Goal: Task Accomplishment & Management: Manage account settings

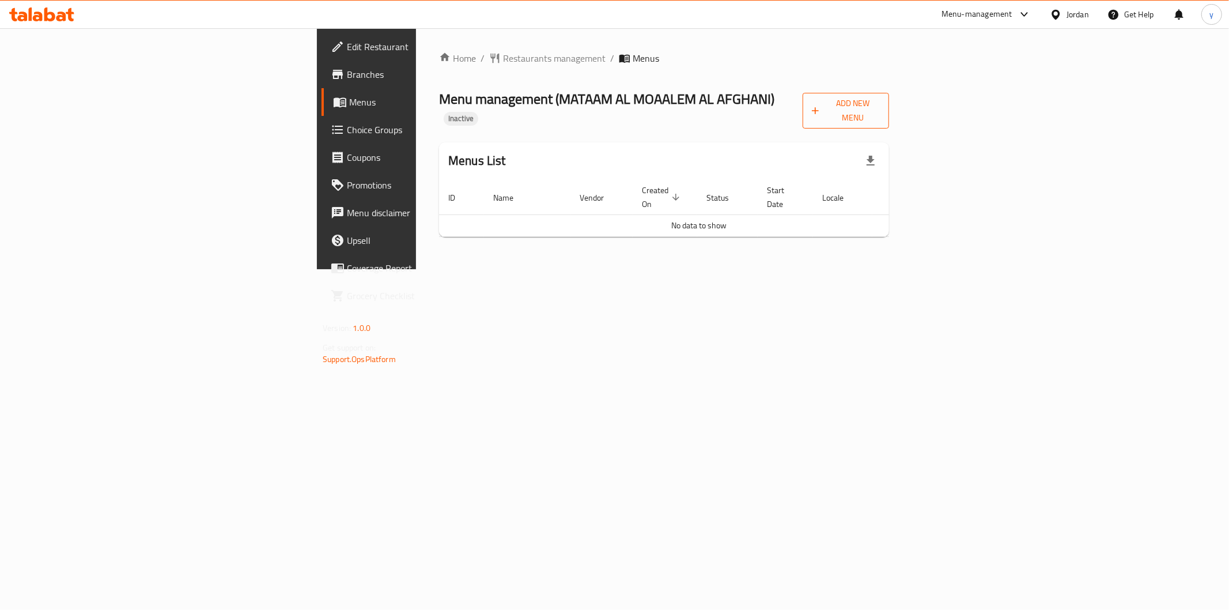
click at [880, 107] on span "Add New Menu" at bounding box center [846, 110] width 68 height 29
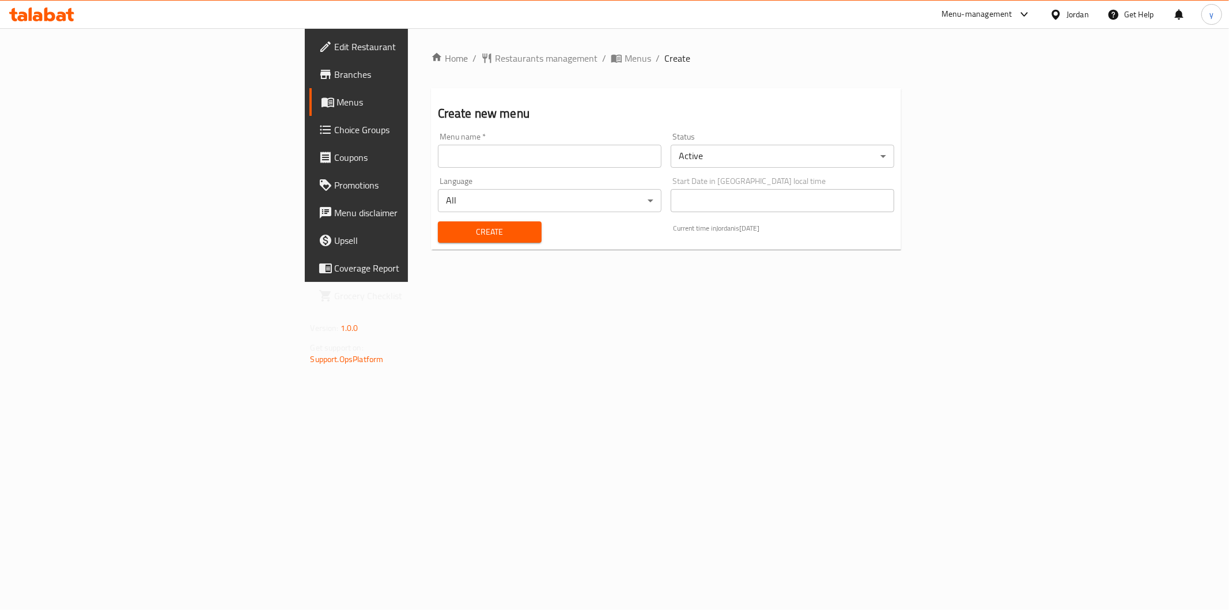
click at [325, 203] on body "​ Menu-management Jordan Get Help y Edit Restaurant Branches Menus Choice Group…" at bounding box center [614, 318] width 1229 height 581
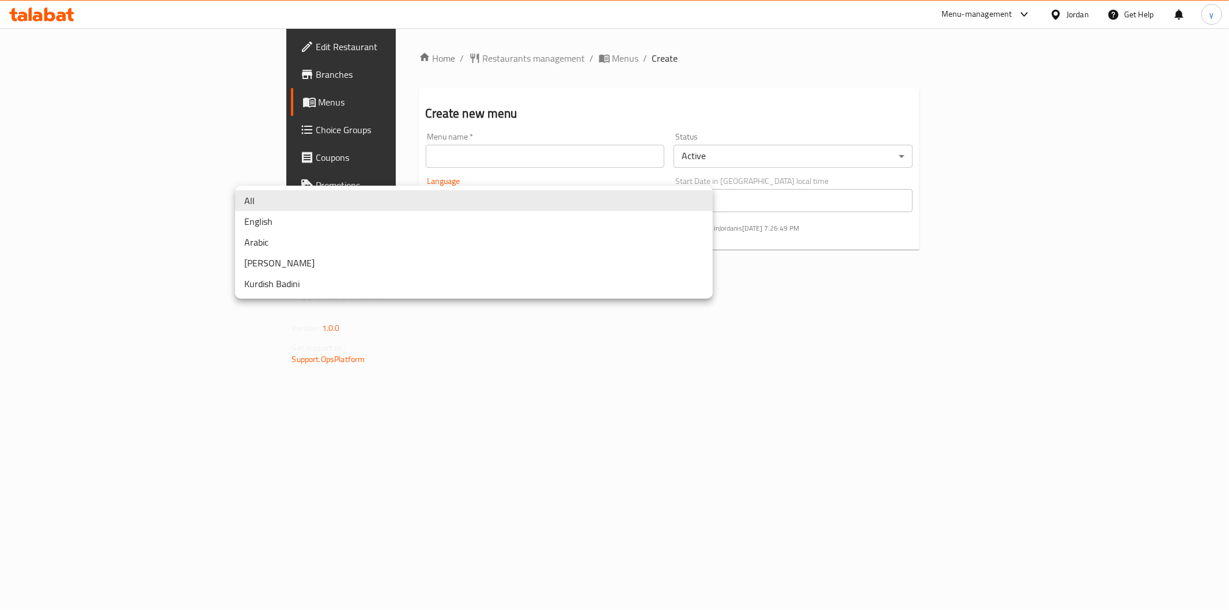
click at [327, 139] on div at bounding box center [614, 305] width 1229 height 610
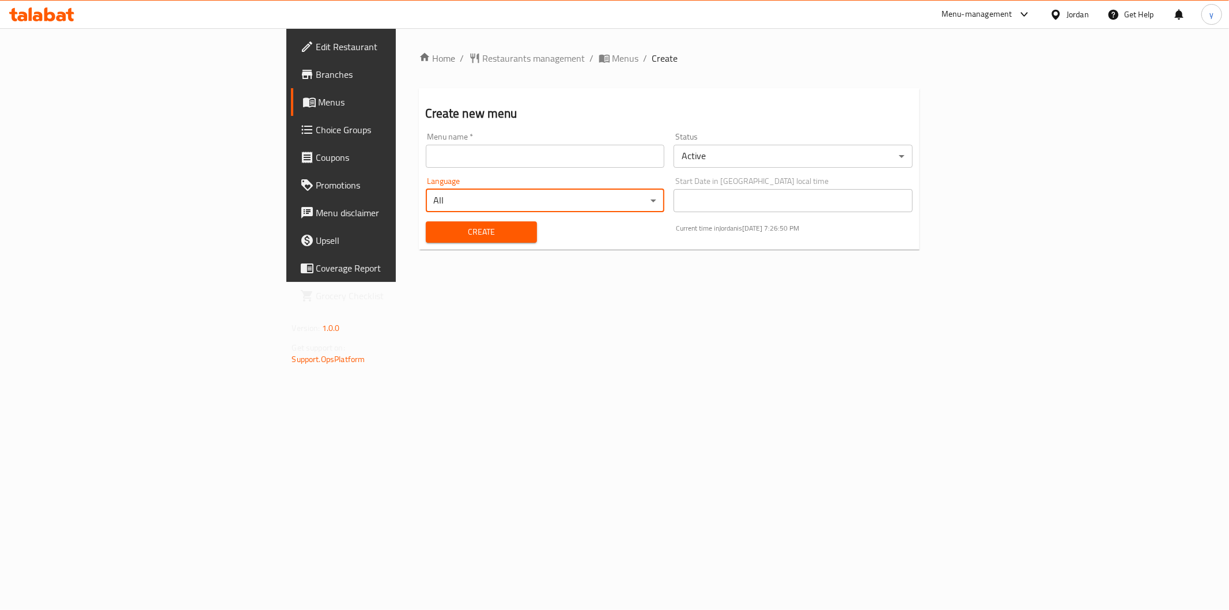
click at [426, 153] on input "text" at bounding box center [545, 156] width 239 height 23
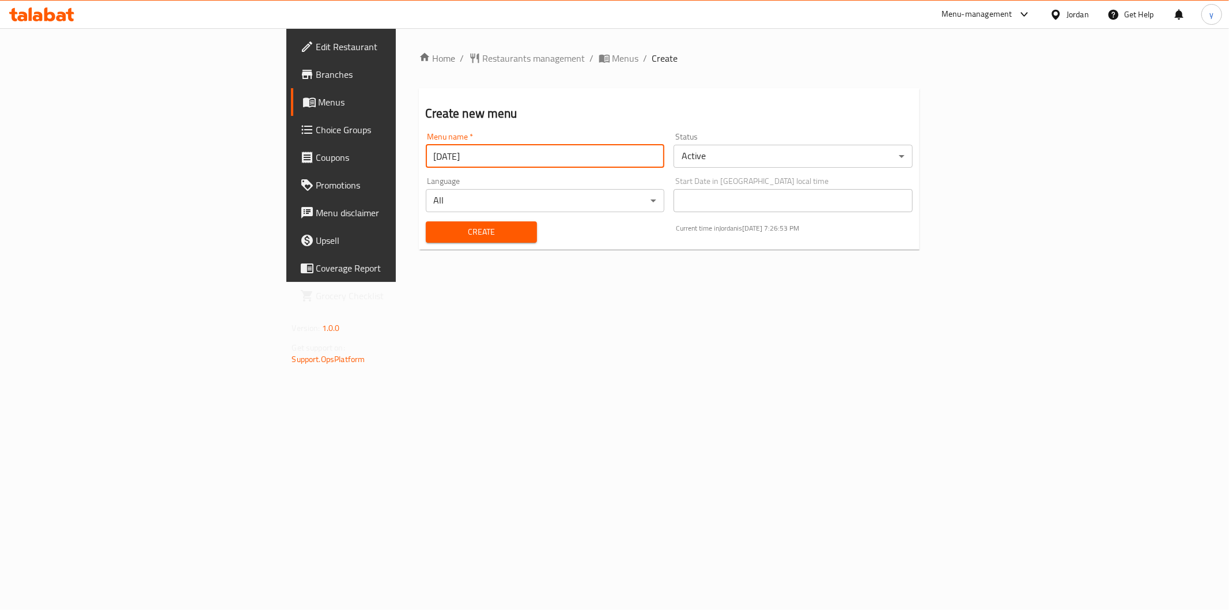
type input "[DATE]"
click at [426, 221] on button "Create" at bounding box center [481, 231] width 111 height 21
click at [291, 93] on link "Menus" at bounding box center [391, 102] width 200 height 28
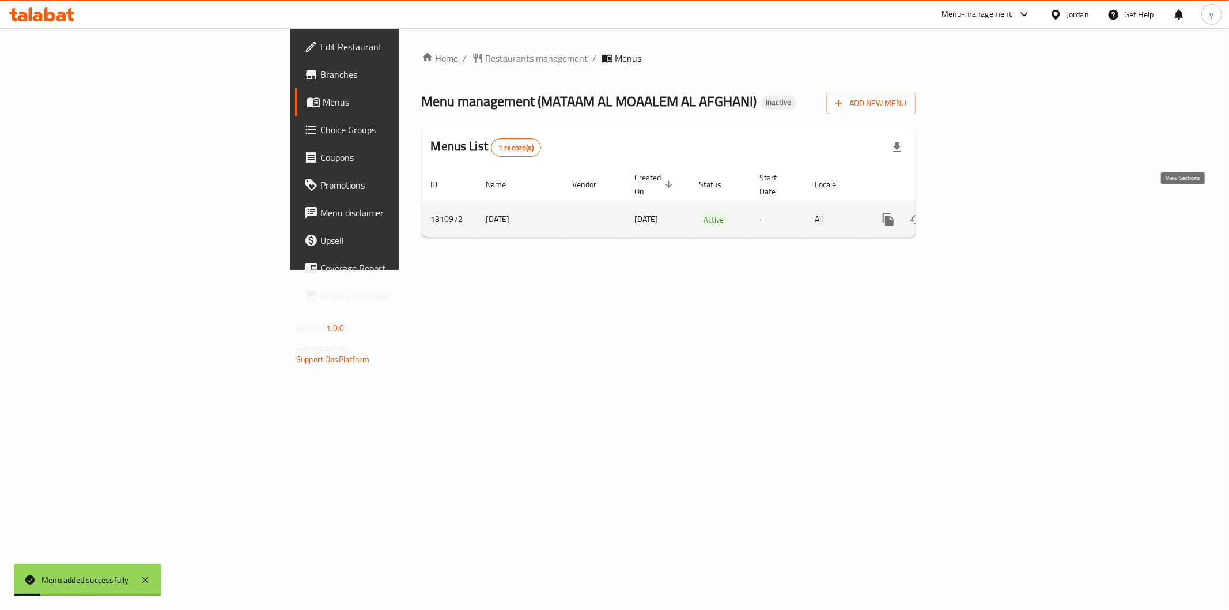
click at [978, 213] on icon "enhanced table" at bounding box center [971, 220] width 14 height 14
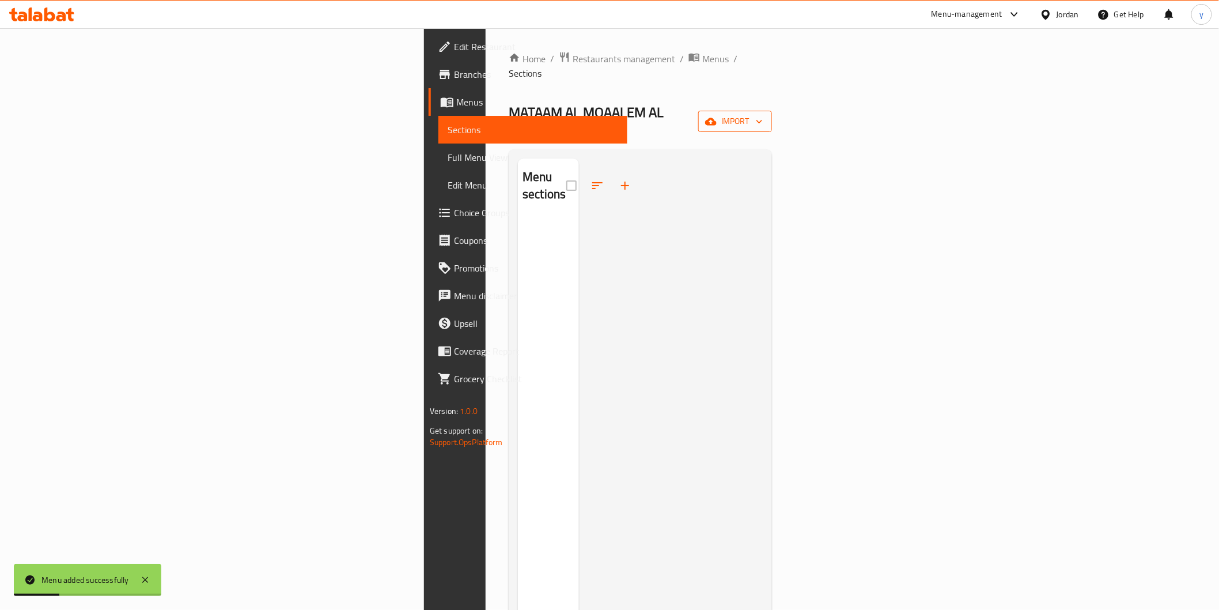
click at [763, 114] on span "import" at bounding box center [734, 121] width 55 height 14
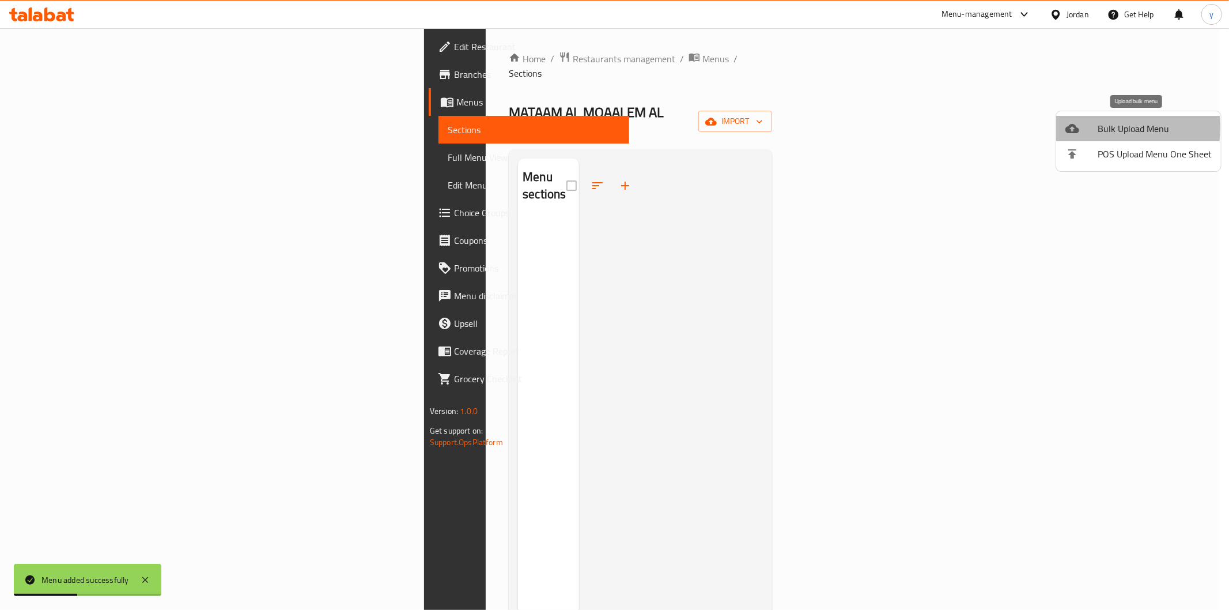
click at [1077, 127] on icon at bounding box center [1072, 129] width 14 height 14
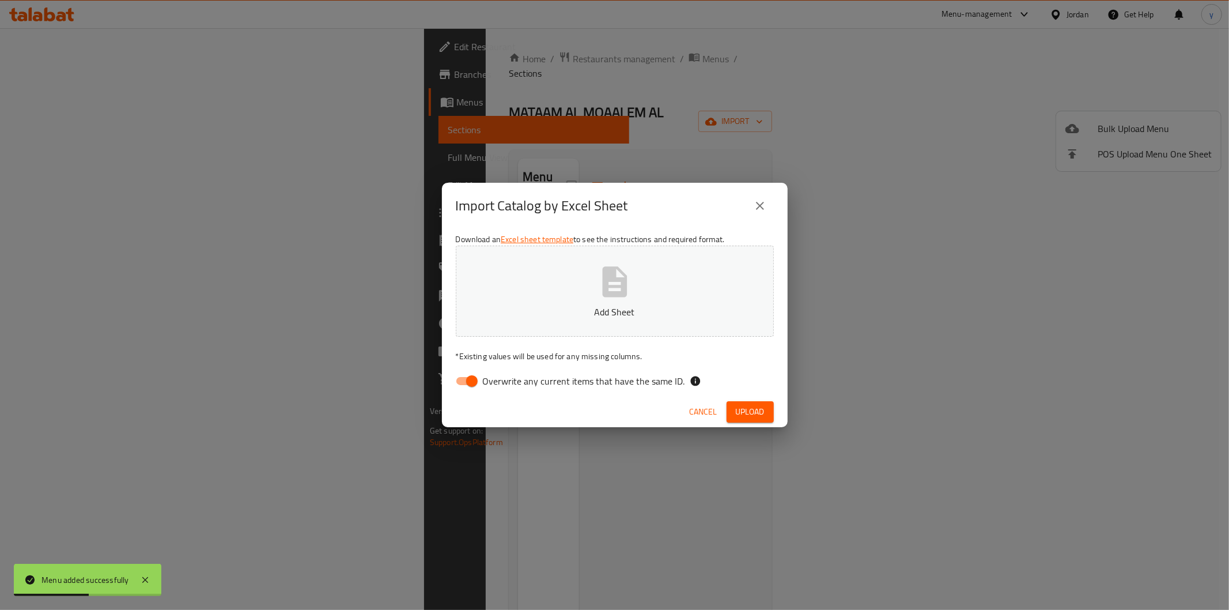
click at [563, 312] on p "Add Sheet" at bounding box center [615, 312] width 282 height 14
click at [467, 383] on input "Overwrite any current items that have the same ID." at bounding box center [472, 381] width 66 height 22
checkbox input "false"
click at [765, 407] on button "Upload" at bounding box center [749, 411] width 47 height 21
click at [736, 418] on span "Upload" at bounding box center [750, 411] width 29 height 14
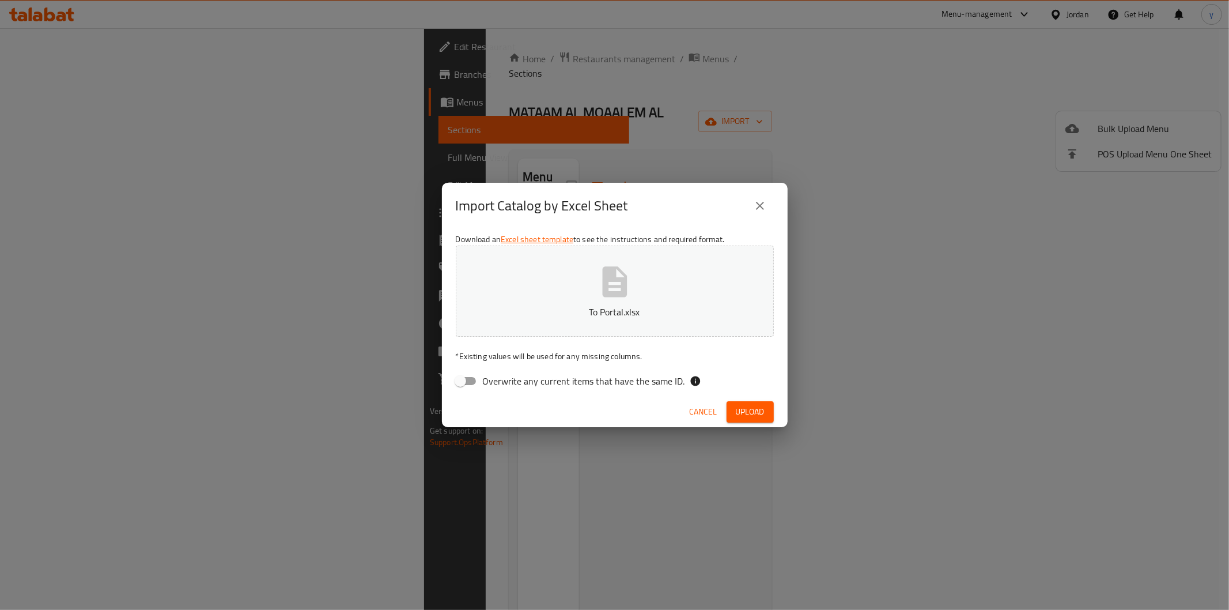
click at [751, 412] on span "Upload" at bounding box center [750, 411] width 29 height 14
click at [652, 298] on button "To Portal.xlsx" at bounding box center [615, 290] width 318 height 91
click at [740, 400] on div "Cancel Upload" at bounding box center [615, 411] width 346 height 31
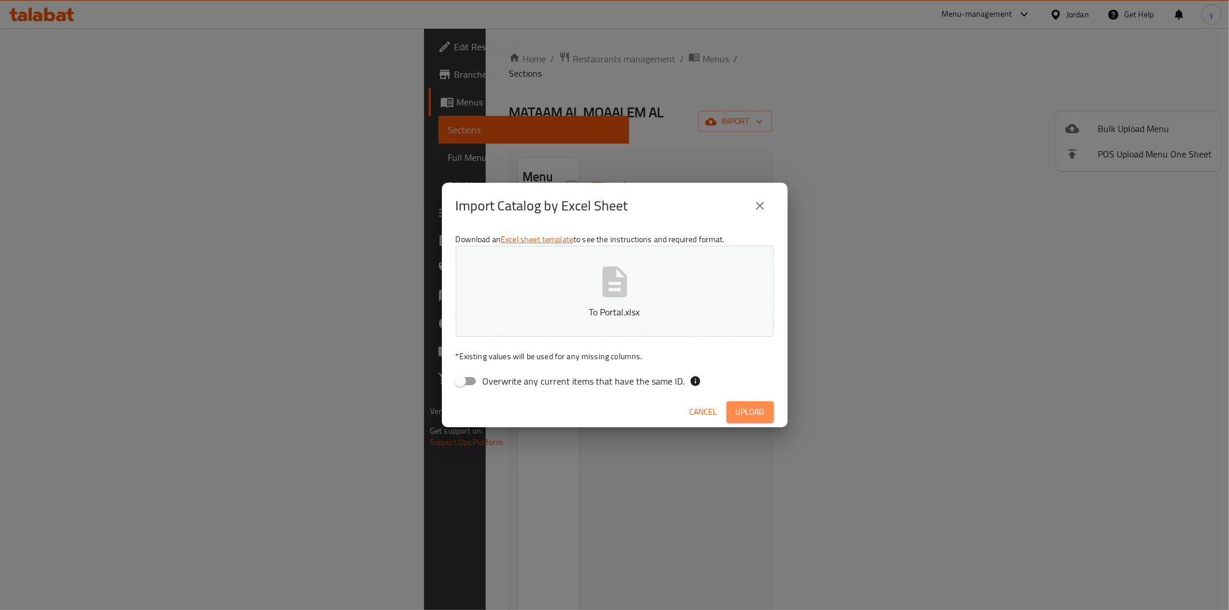
click at [740, 410] on span "Upload" at bounding box center [750, 411] width 29 height 14
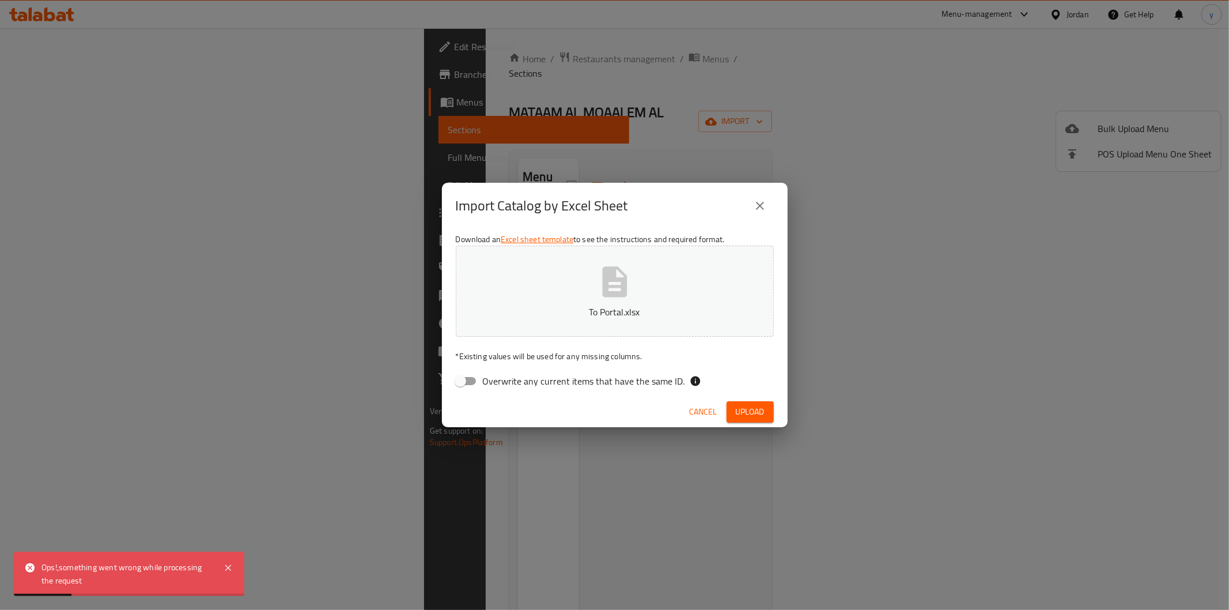
click at [755, 202] on icon "close" at bounding box center [760, 206] width 14 height 14
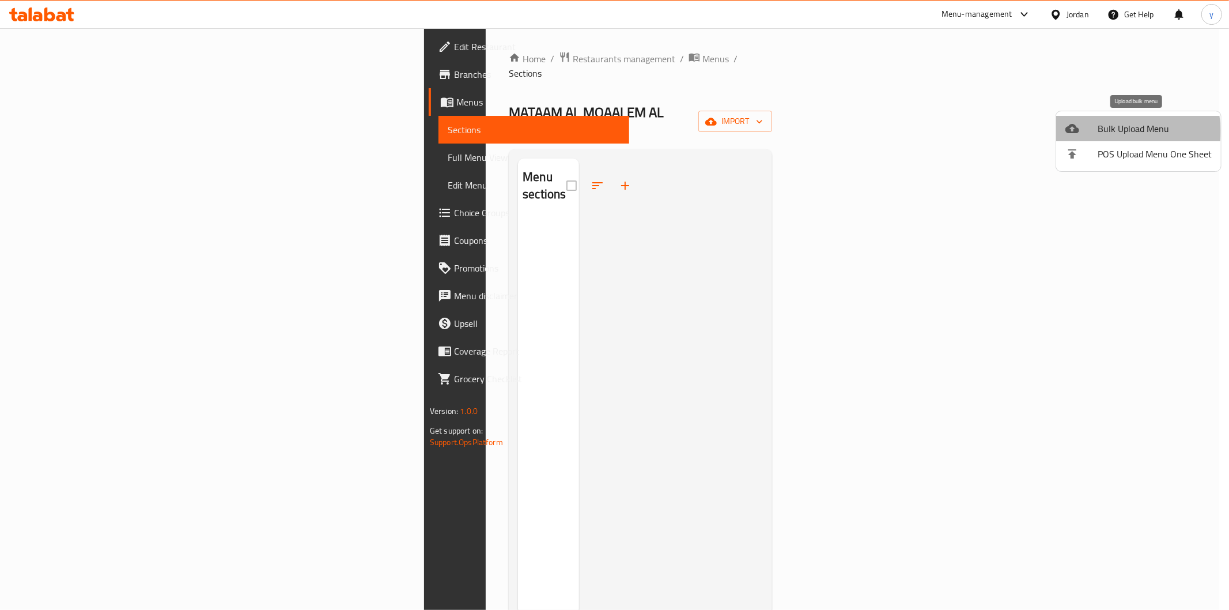
click at [1132, 131] on span "Bulk Upload Menu" at bounding box center [1154, 129] width 114 height 14
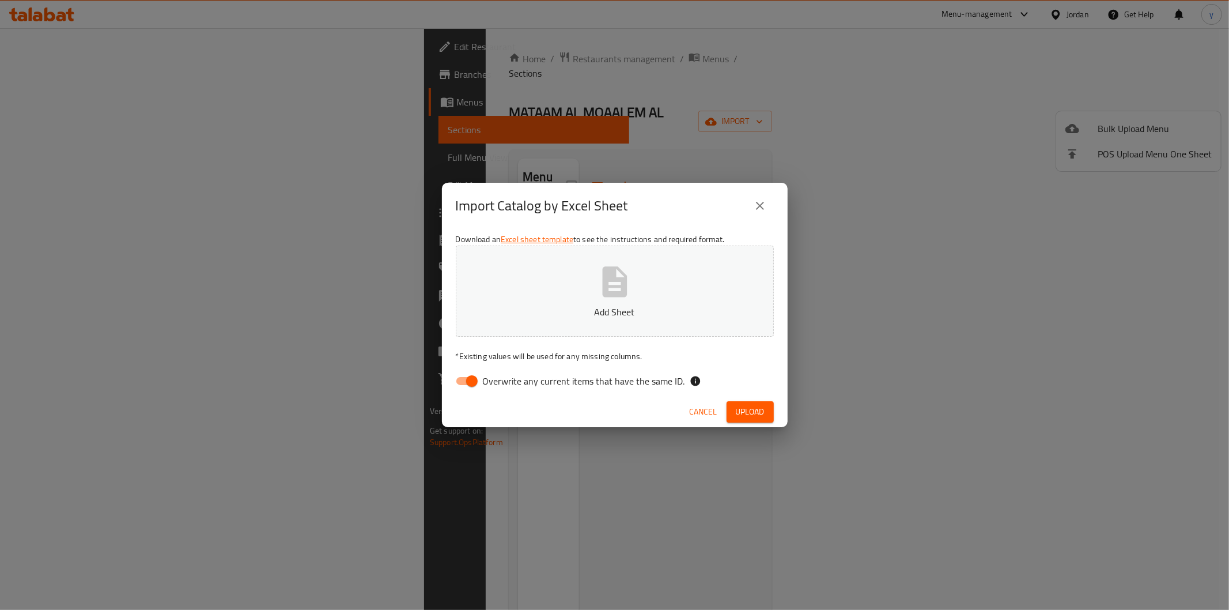
click at [463, 383] on input "Overwrite any current items that have the same ID." at bounding box center [472, 381] width 66 height 22
checkbox input "false"
click at [551, 300] on button "Add Sheet" at bounding box center [615, 290] width 318 height 91
click at [738, 407] on span "Upload" at bounding box center [750, 411] width 29 height 14
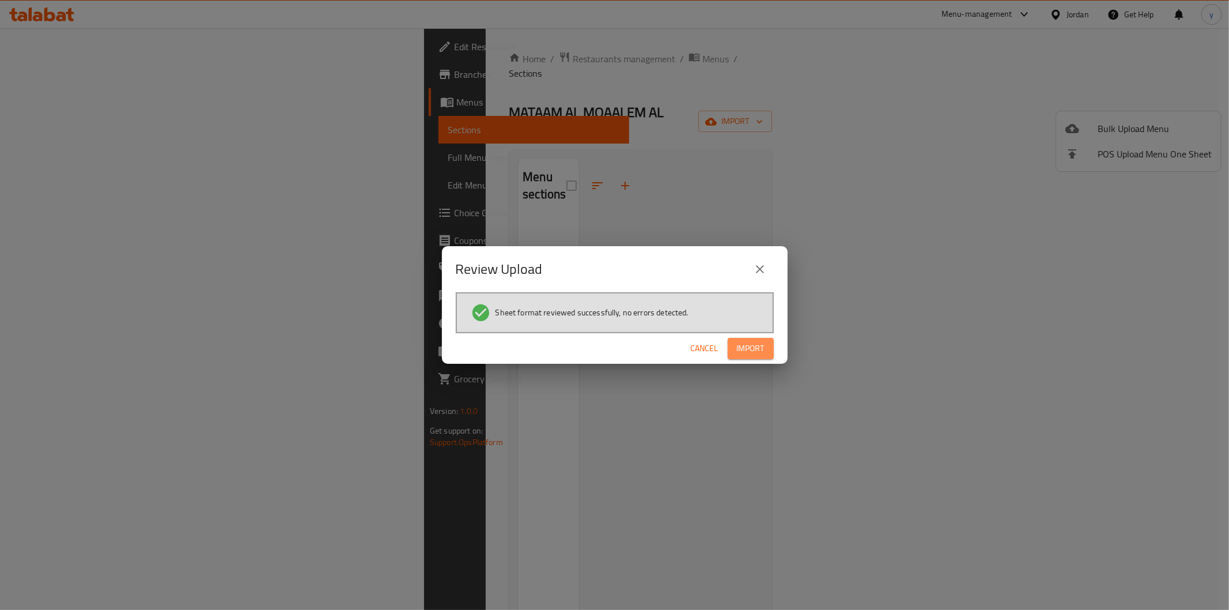
click at [755, 349] on span "Import" at bounding box center [751, 348] width 28 height 14
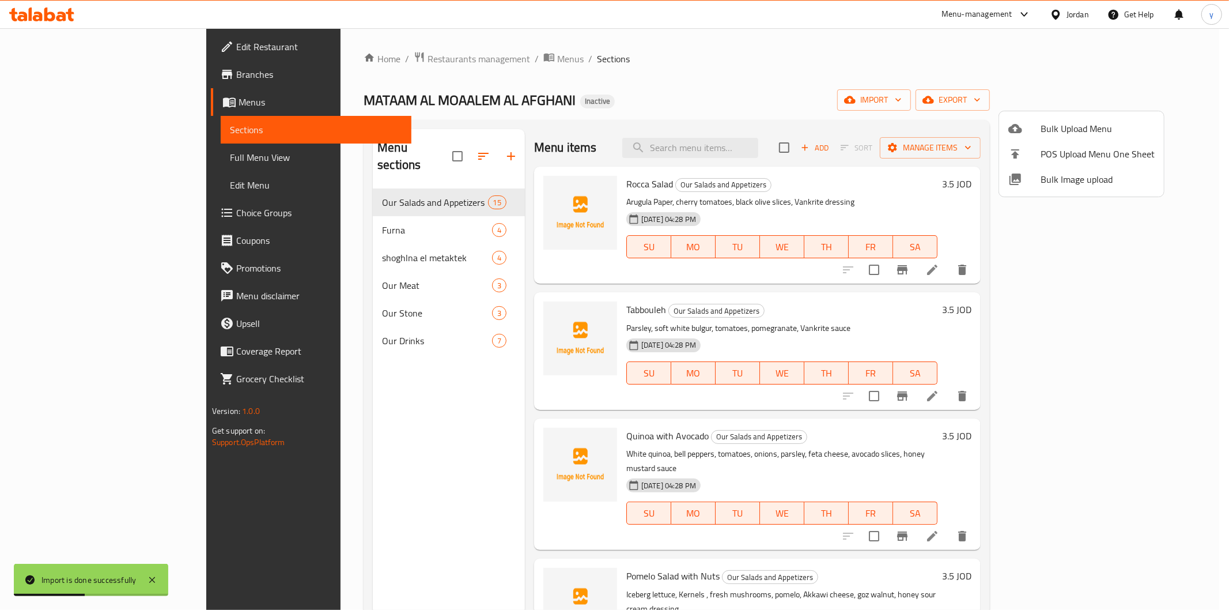
click at [88, 158] on div at bounding box center [614, 305] width 1229 height 610
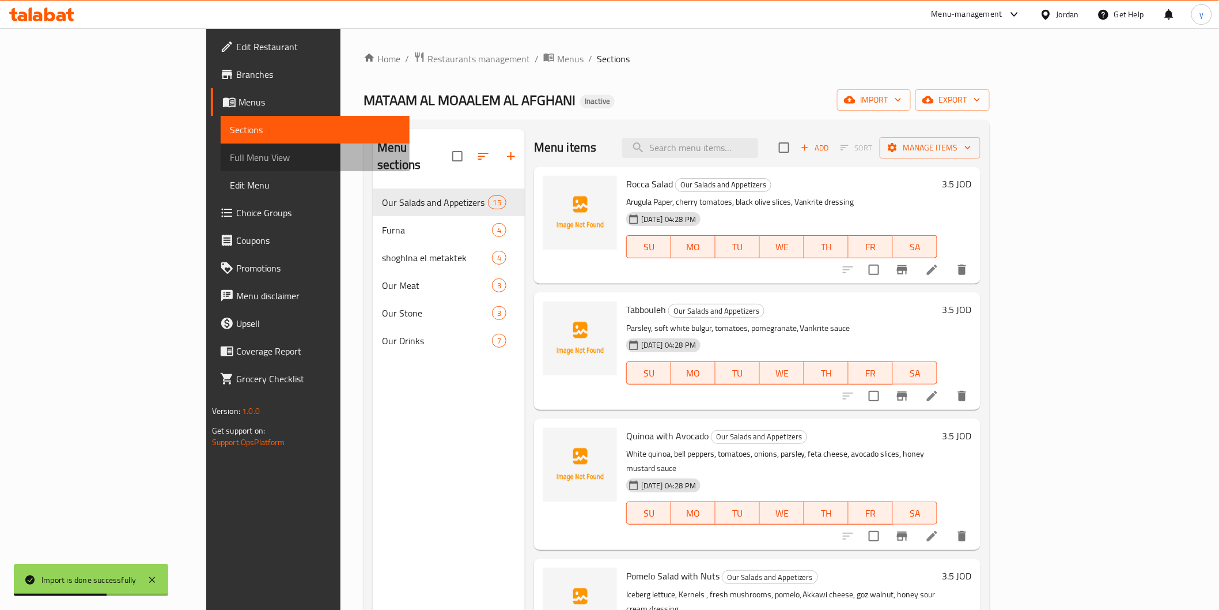
click at [230, 158] on span "Full Menu View" at bounding box center [315, 157] width 171 height 14
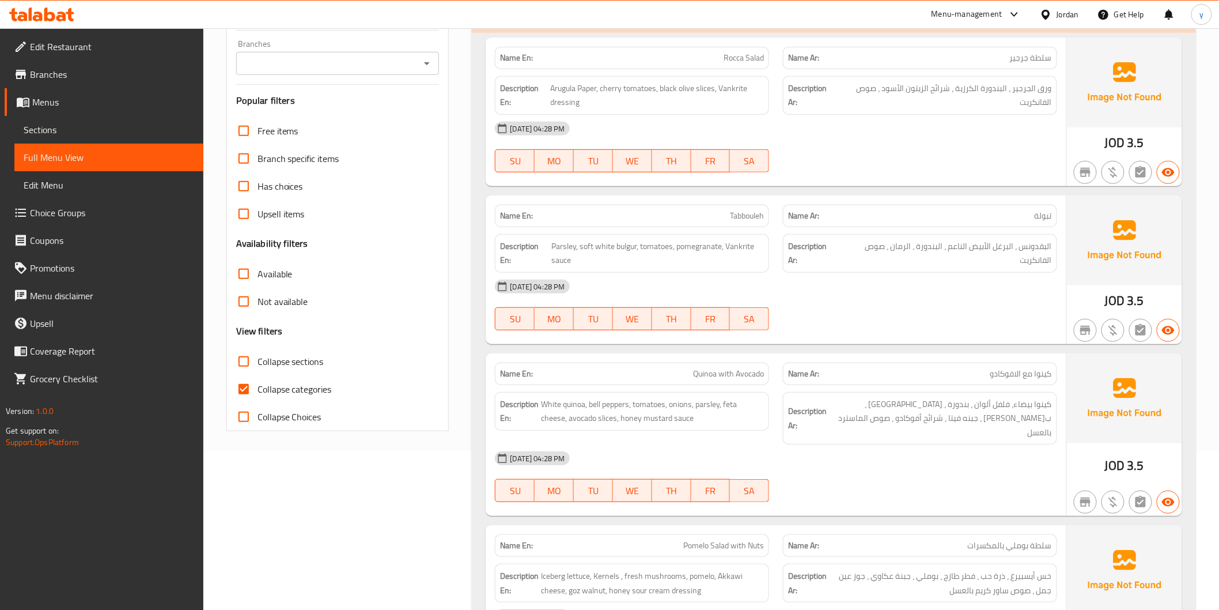
scroll to position [256, 0]
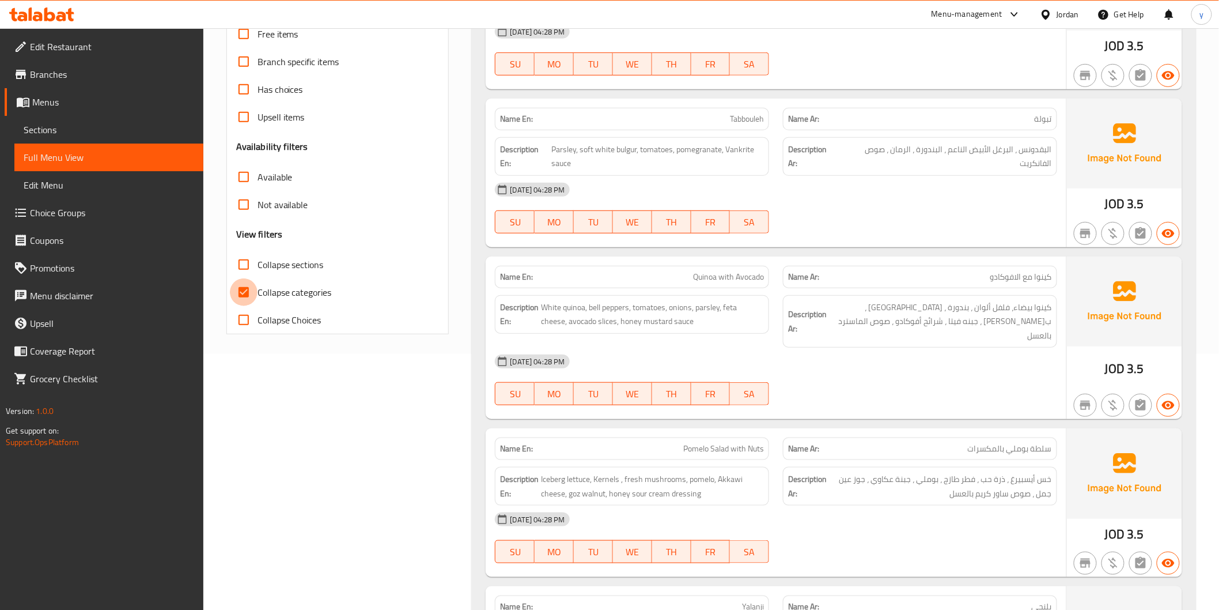
click at [243, 294] on input "Collapse categories" at bounding box center [244, 292] width 28 height 28
checkbox input "false"
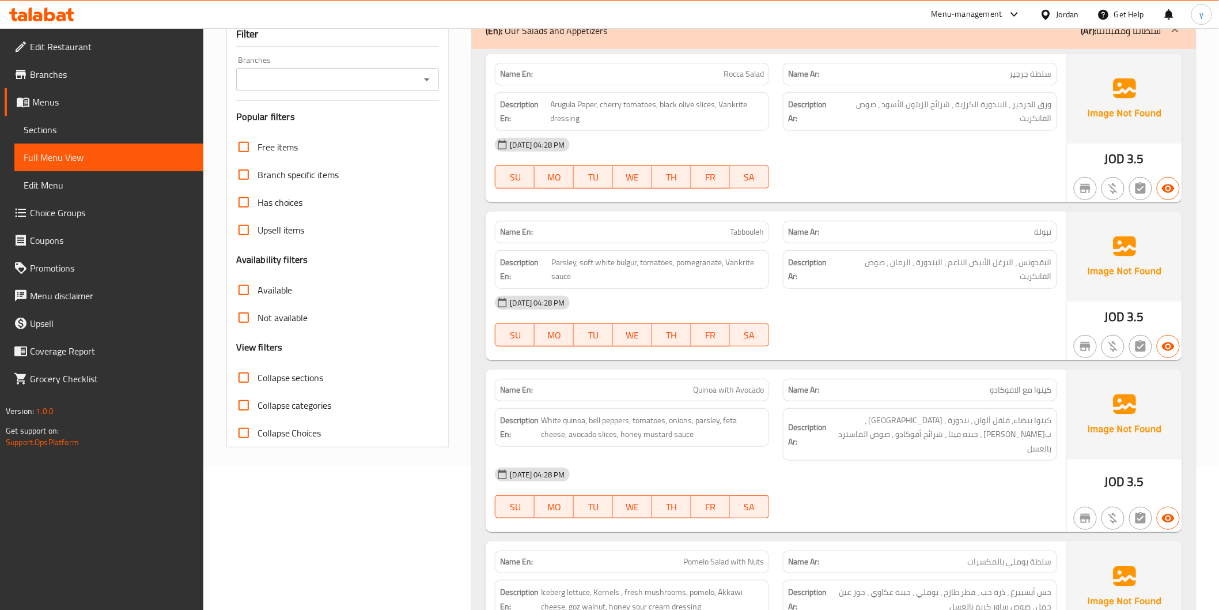
scroll to position [0, 0]
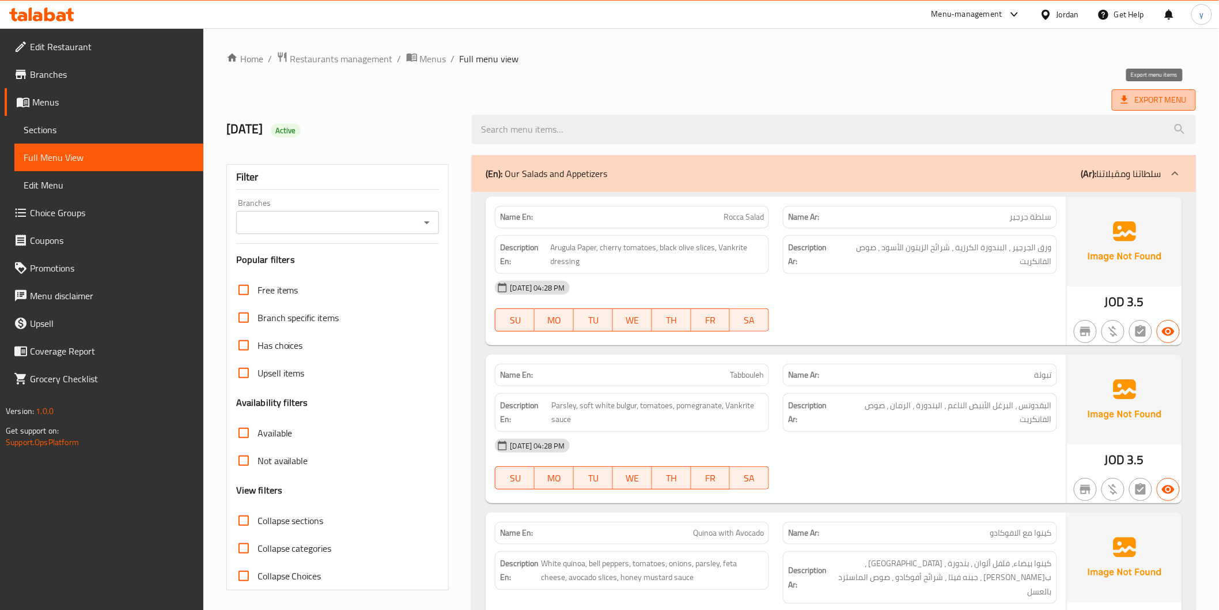
click at [1168, 108] on span "Export Menu" at bounding box center [1154, 99] width 84 height 21
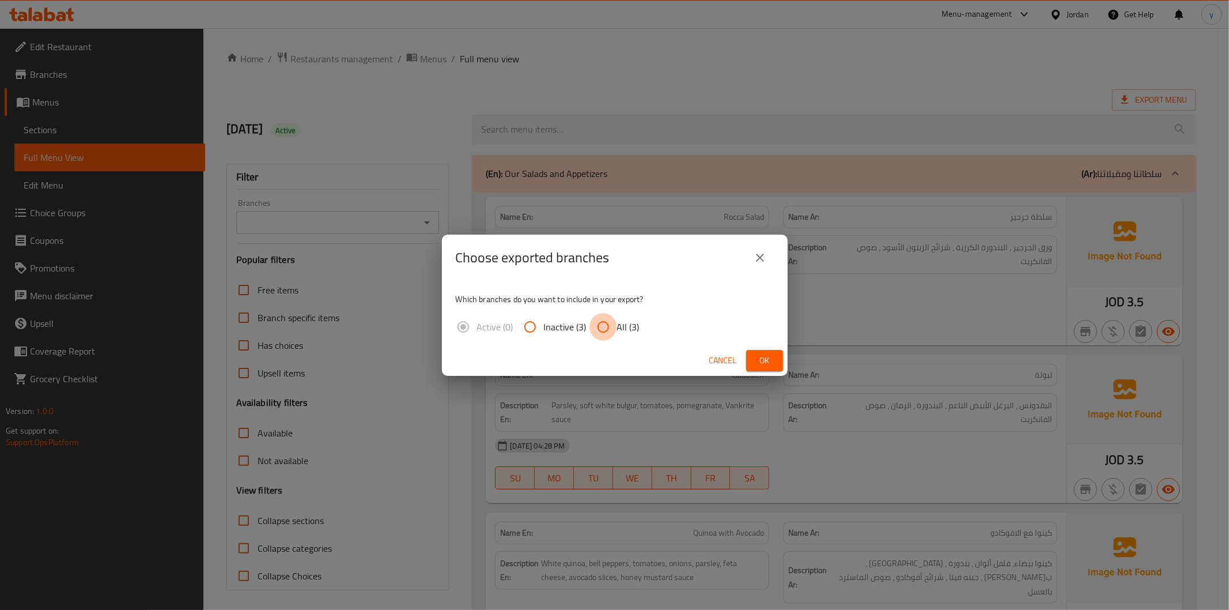
click at [605, 324] on input "All (3)" at bounding box center [603, 327] width 28 height 28
radio input "true"
click at [773, 357] on span "Ok" at bounding box center [764, 360] width 18 height 14
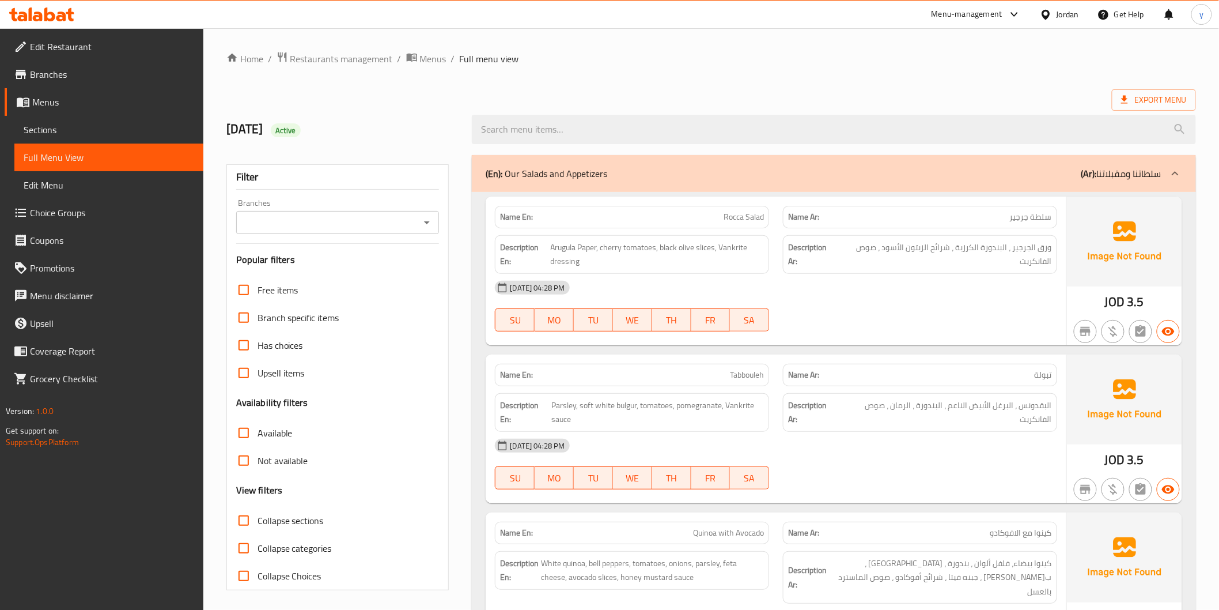
click at [787, 112] on div at bounding box center [833, 129] width 737 height 43
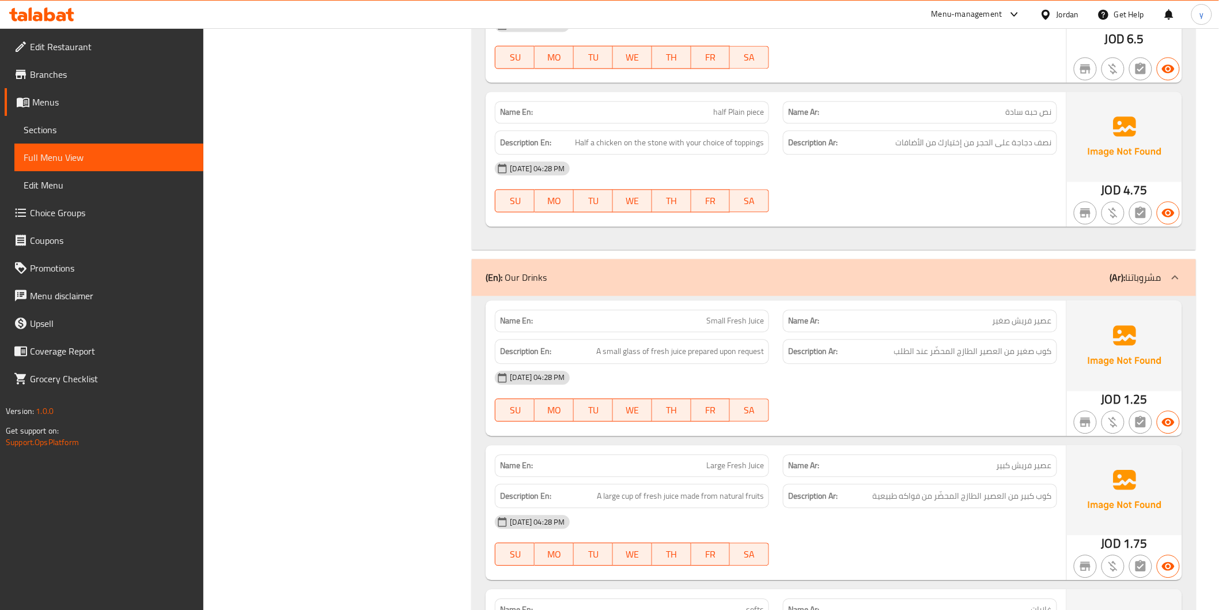
scroll to position [4582, 0]
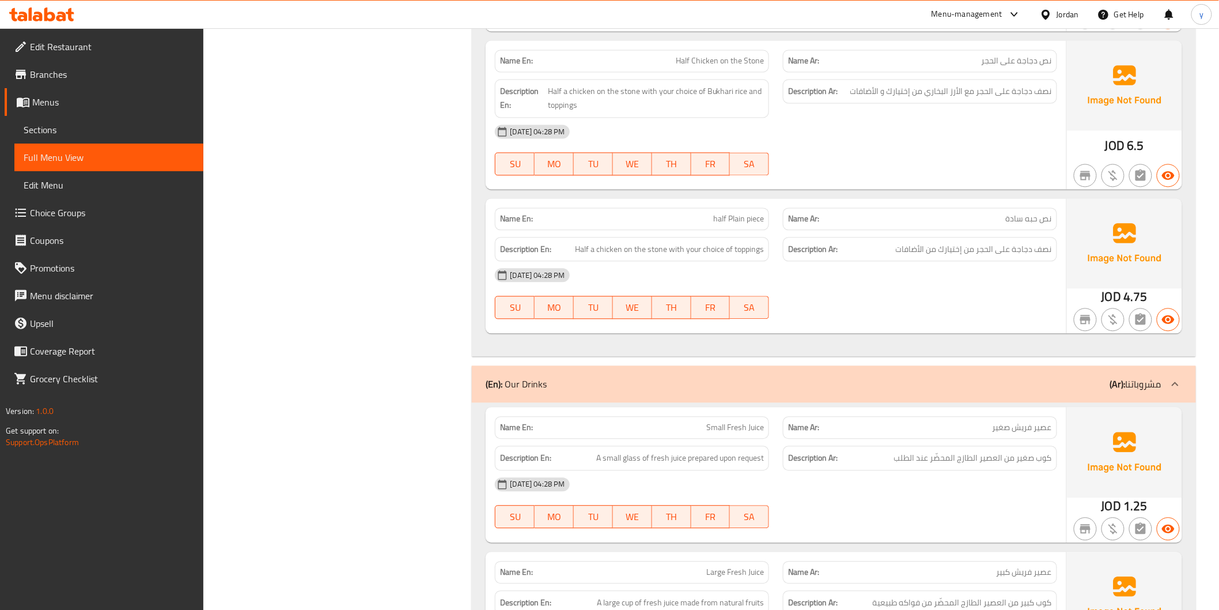
click at [56, 178] on span "Edit Menu" at bounding box center [109, 185] width 171 height 14
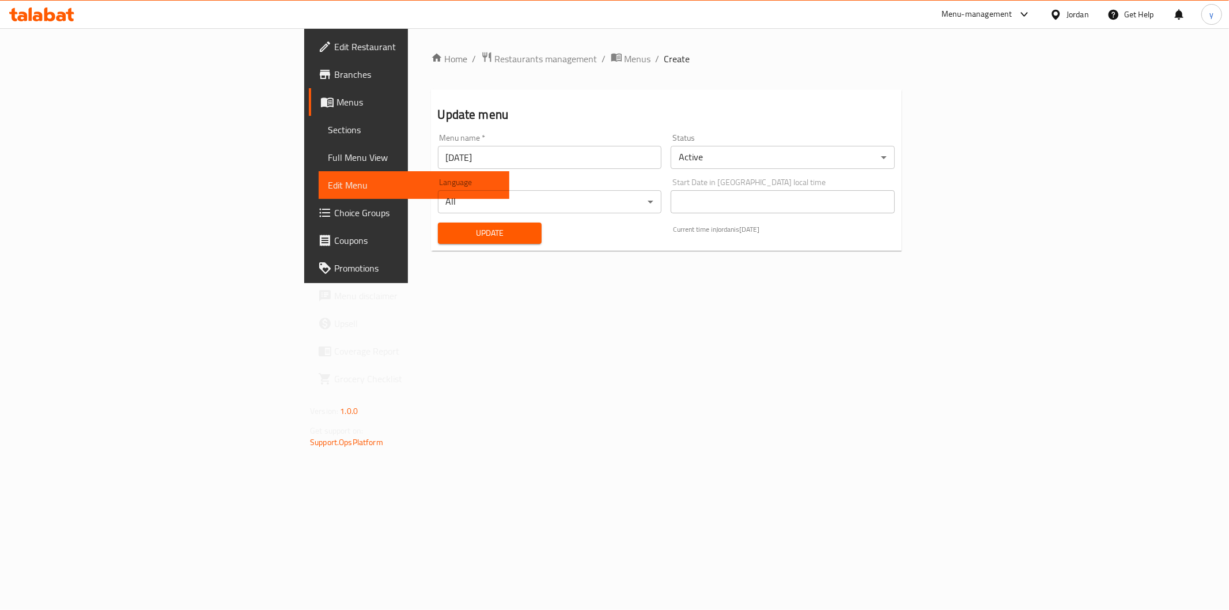
click at [319, 140] on link "Sections" at bounding box center [414, 130] width 191 height 28
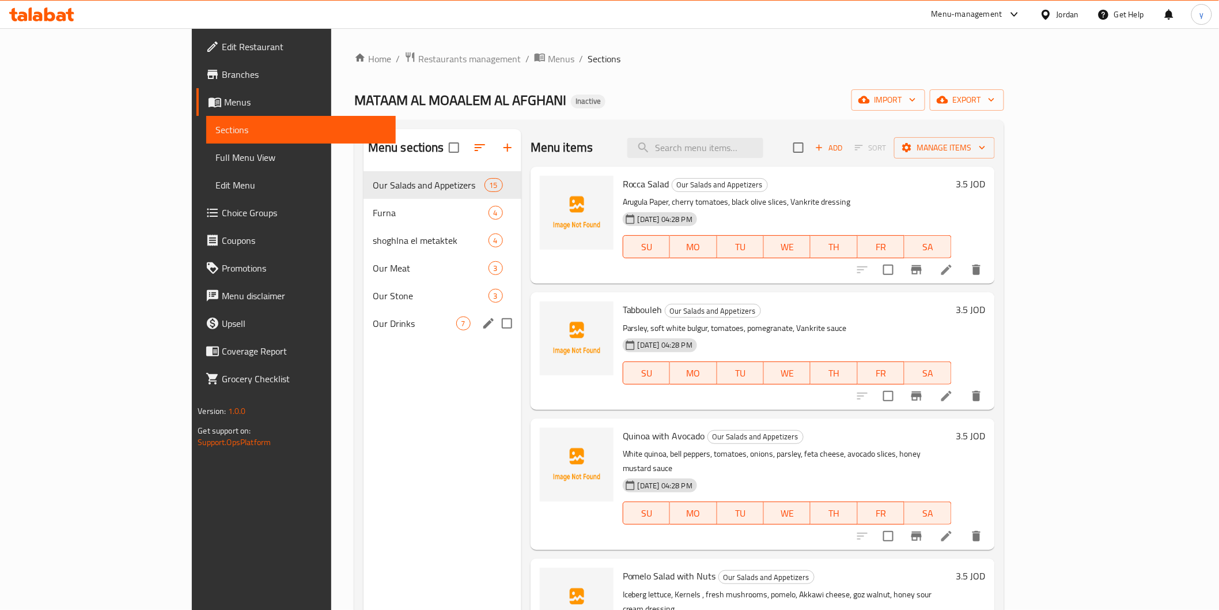
click at [364, 313] on div "Our Drinks 7" at bounding box center [443, 323] width 158 height 28
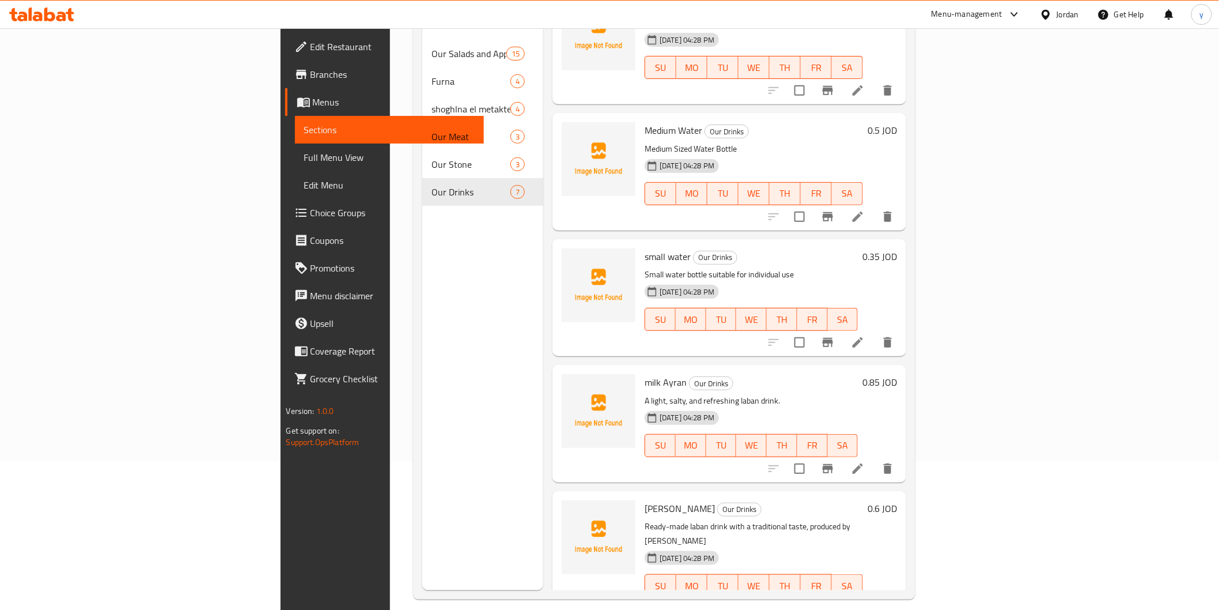
scroll to position [161, 0]
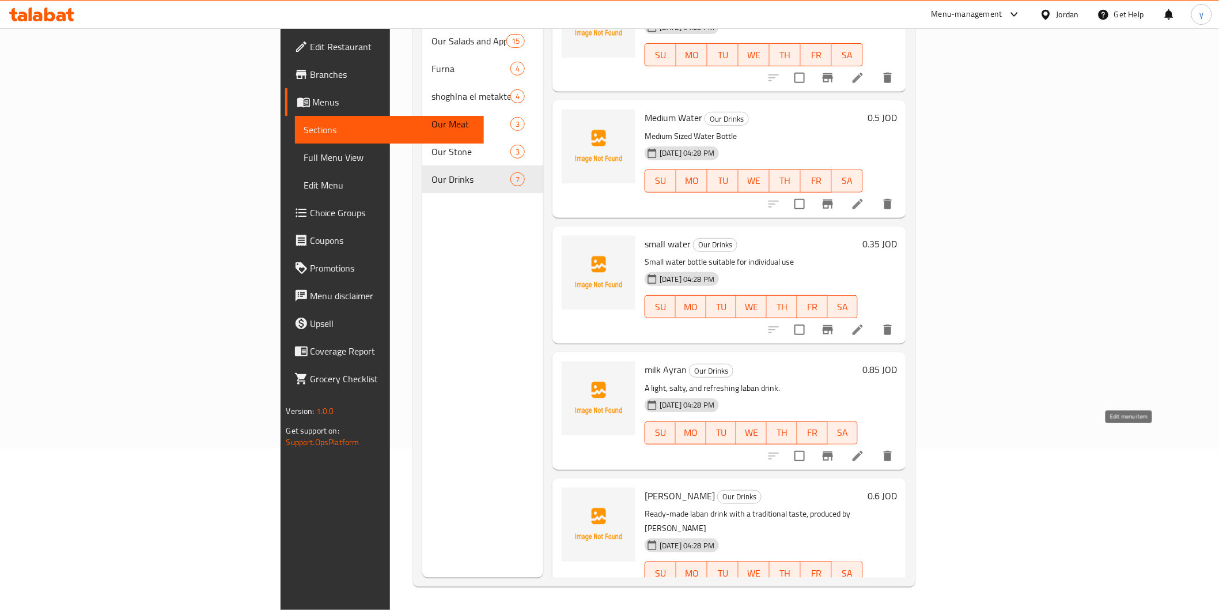
click at [865, 449] on icon at bounding box center [858, 456] width 14 height 14
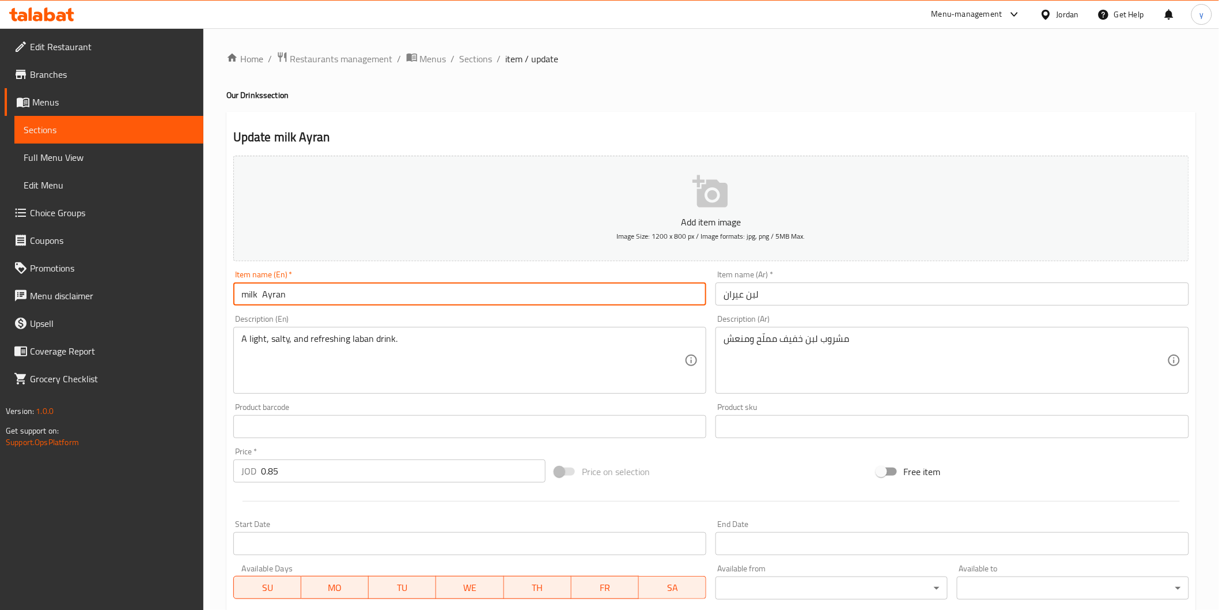
drag, startPoint x: 258, startPoint y: 297, endPoint x: 142, endPoint y: 287, distance: 116.2
click at [142, 287] on div "Edit Restaurant Branches Menus Sections Full Menu View Edit Menu Choice Groups …" at bounding box center [609, 421] width 1219 height 786
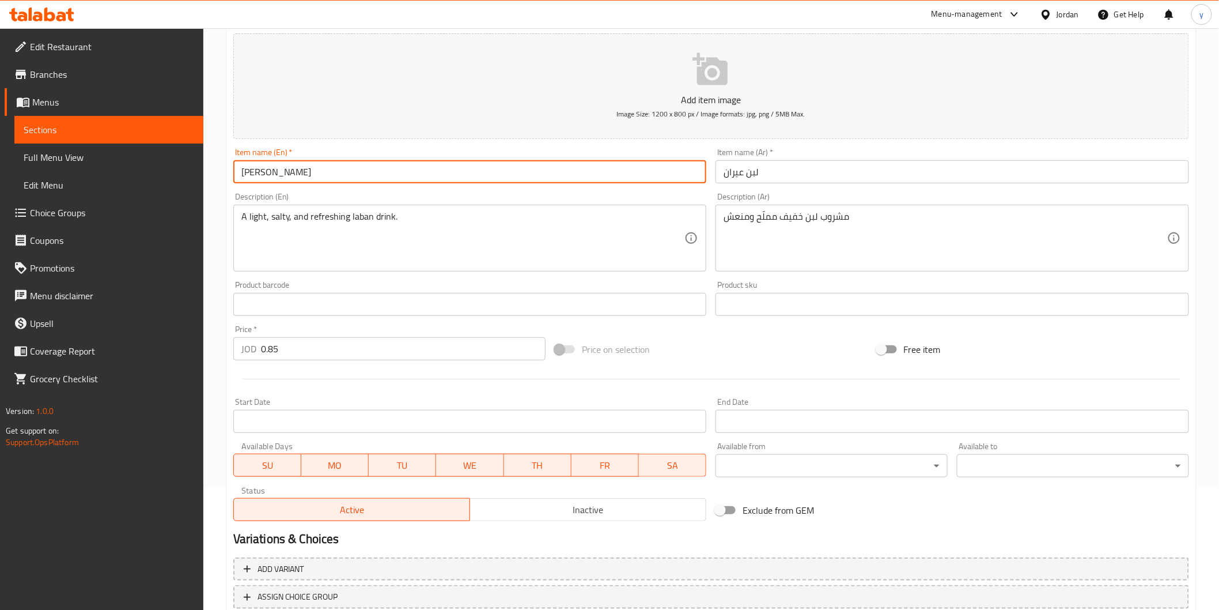
scroll to position [202, 0]
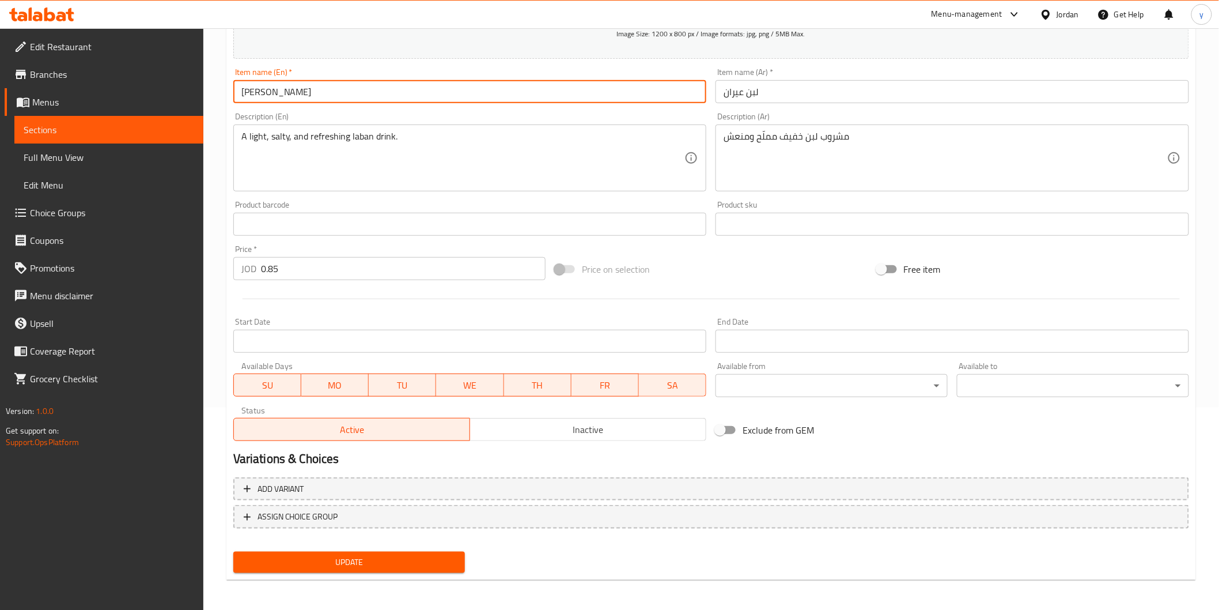
type input "[PERSON_NAME]"
click at [287, 558] on span "Update" at bounding box center [350, 562] width 214 height 14
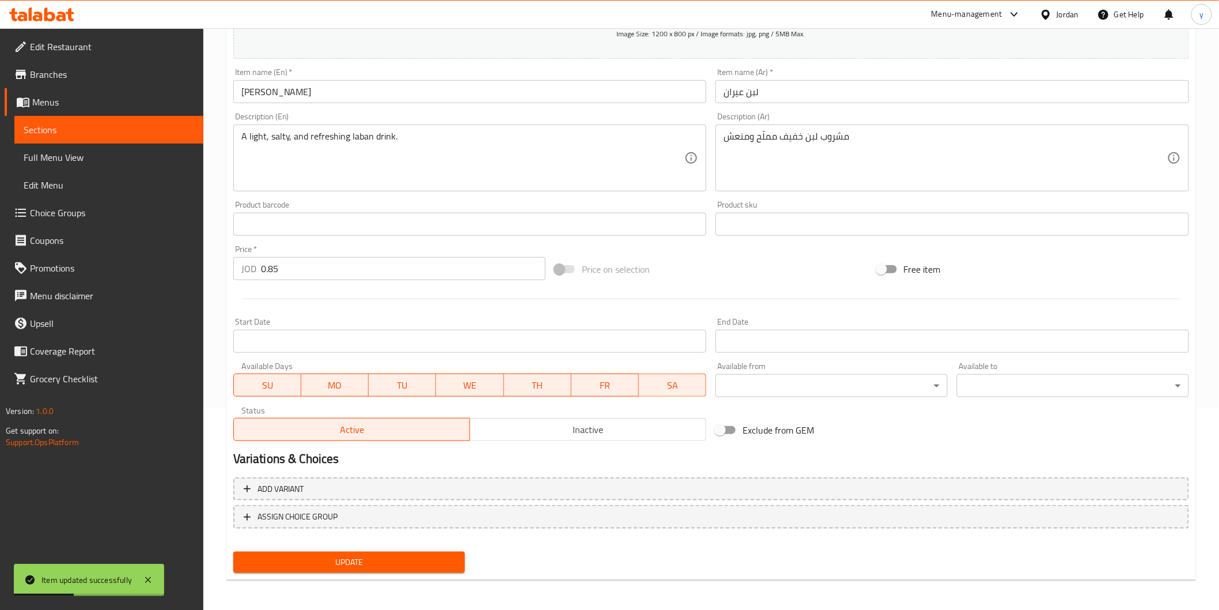
click at [101, 157] on span "Full Menu View" at bounding box center [109, 157] width 171 height 14
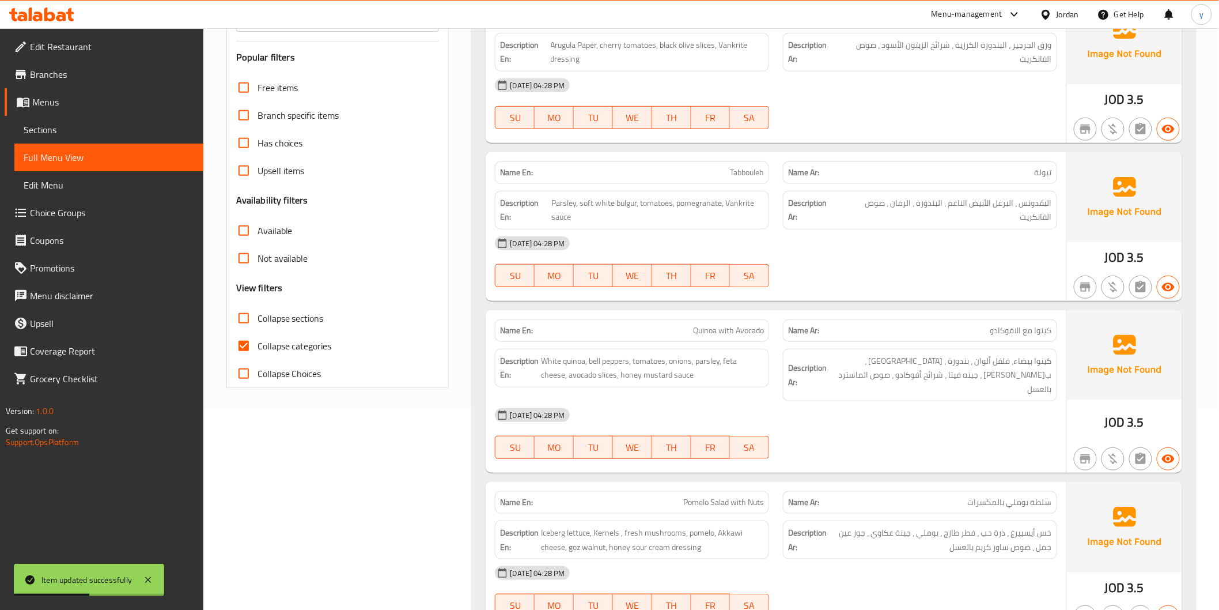
click at [271, 339] on span "Collapse categories" at bounding box center [295, 346] width 74 height 14
click at [258, 336] on input "Collapse categories" at bounding box center [244, 346] width 28 height 28
checkbox input "false"
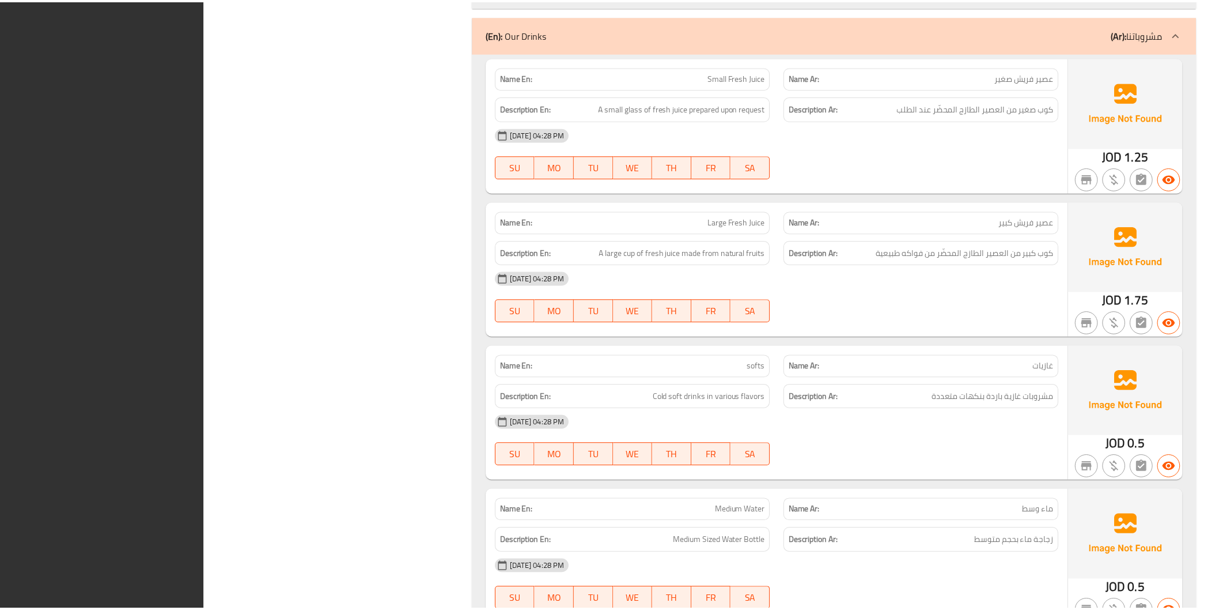
scroll to position [5413, 0]
